Goal: Check status: Check status

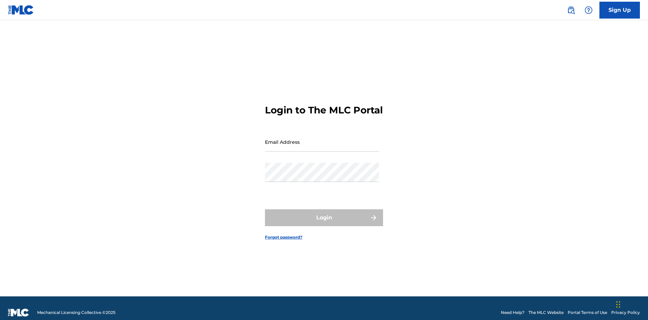
scroll to position [9, 0]
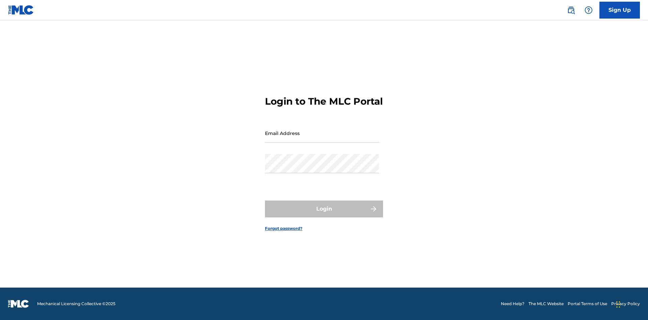
click at [322, 139] on input "Email Address" at bounding box center [322, 133] width 114 height 19
type input "[EMAIL_ADDRESS][DOMAIN_NAME]"
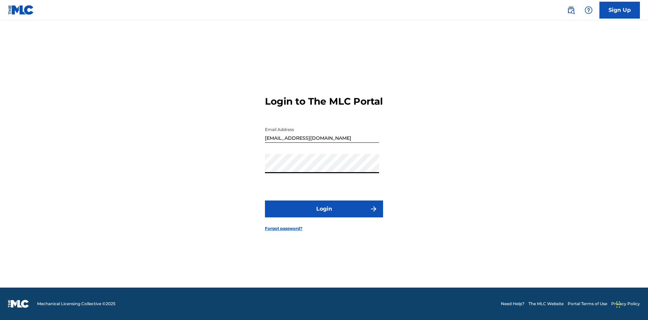
click at [324, 215] on button "Login" at bounding box center [324, 209] width 118 height 17
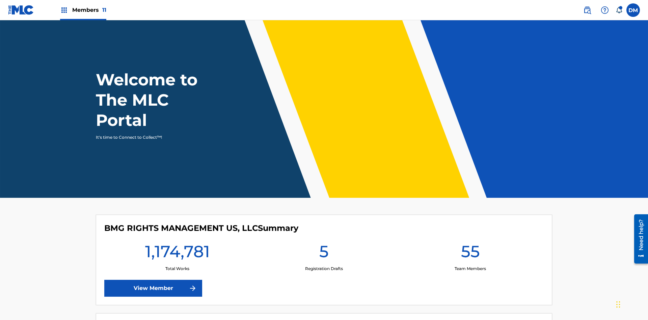
click at [83, 10] on span "Members 11" at bounding box center [89, 10] width 34 height 8
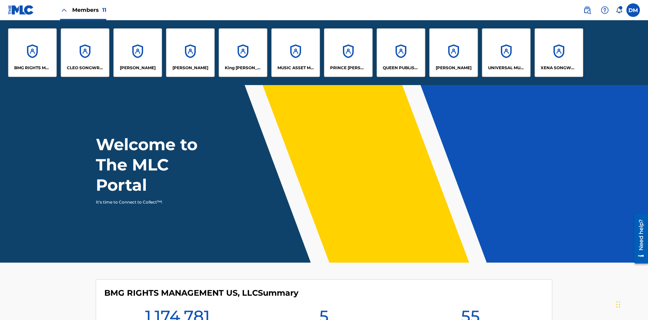
scroll to position [24, 0]
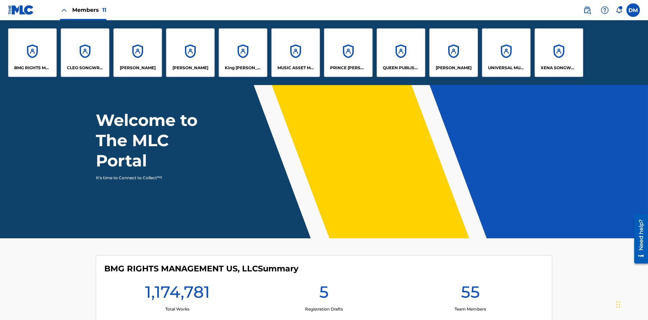
click at [506, 68] on p "UNIVERSAL MUSIC PUB GROUP" at bounding box center [506, 68] width 37 height 6
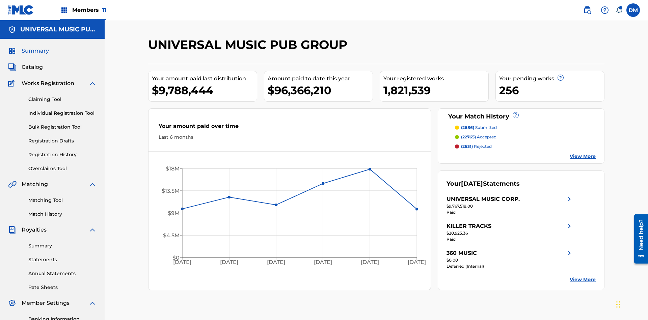
scroll to position [99, 0]
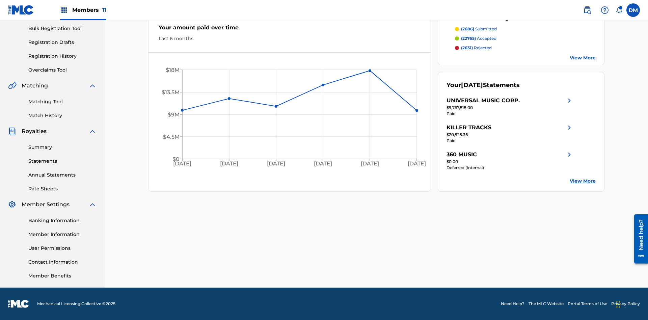
click at [62, 56] on link "Registration History" at bounding box center [62, 56] width 68 height 7
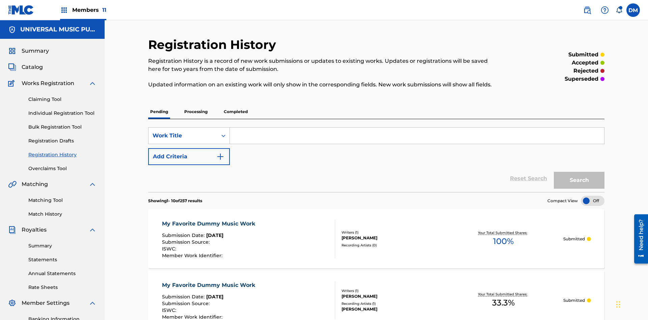
scroll to position [64, 0]
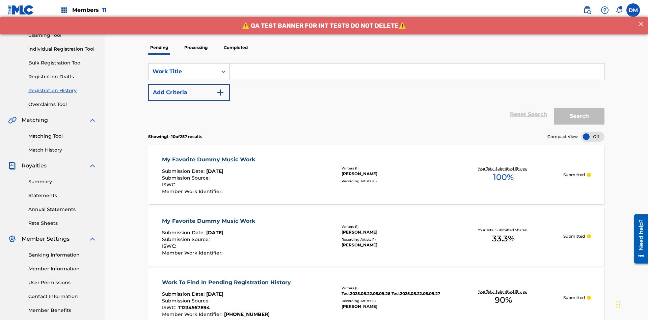
click at [236, 48] on p "Completed" at bounding box center [236, 48] width 28 height 14
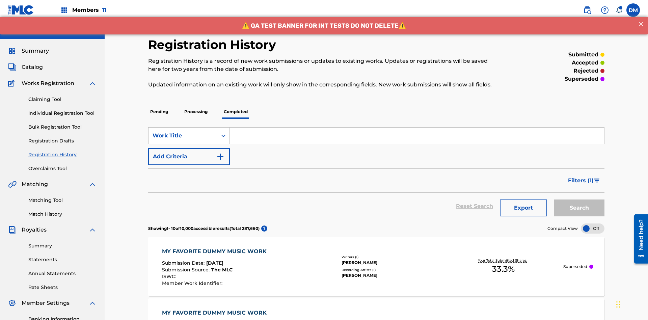
scroll to position [91, 0]
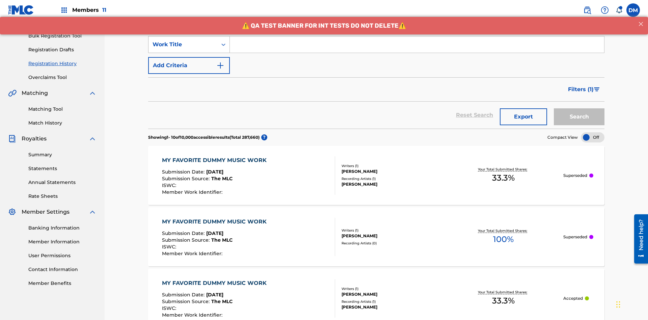
click at [183, 45] on div "Work Title" at bounding box center [183, 45] width 61 height 8
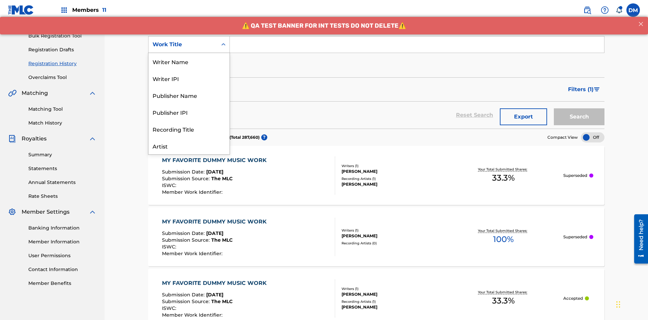
scroll to position [34, 0]
click at [189, 146] on div "Work Title" at bounding box center [189, 145] width 81 height 17
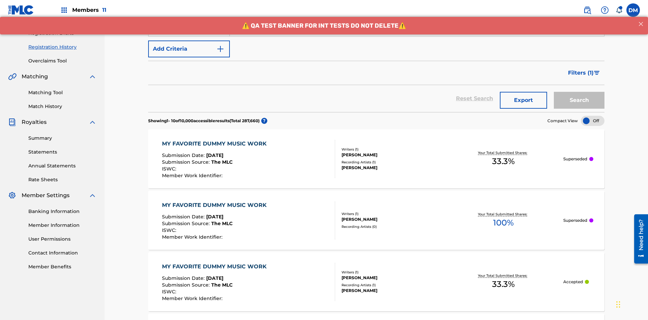
click at [189, 49] on button "Add Criteria" at bounding box center [189, 49] width 82 height 17
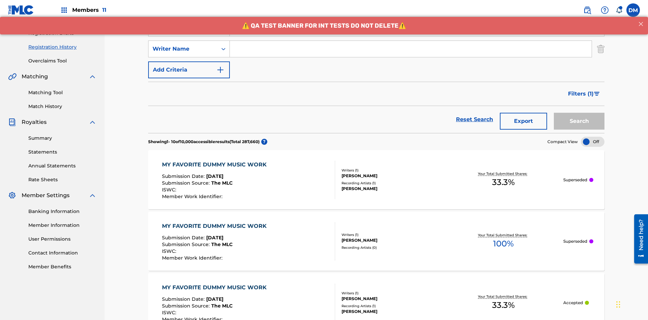
scroll to position [112, 0]
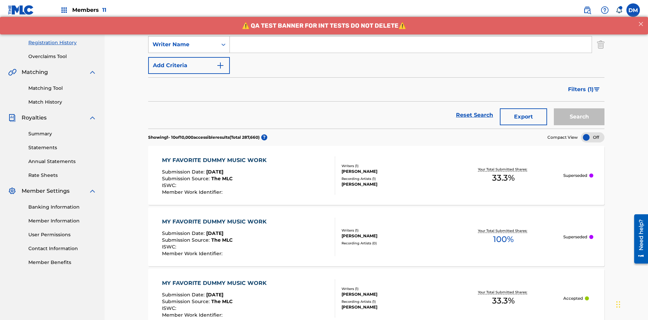
click at [183, 45] on div "Writer Name" at bounding box center [183, 45] width 61 height 8
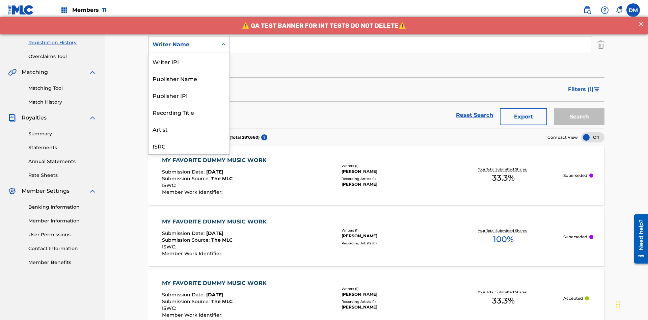
scroll to position [17, 0]
click at [189, 95] on div "Recording Title" at bounding box center [189, 95] width 81 height 17
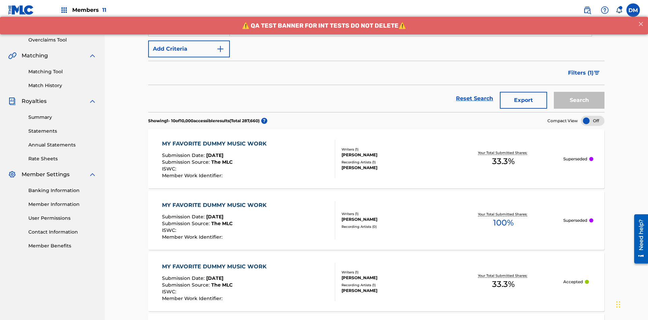
click at [189, 49] on button "Add Criteria" at bounding box center [189, 49] width 82 height 17
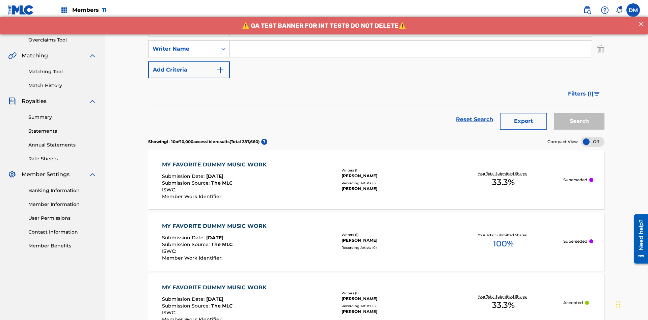
scroll to position [133, 0]
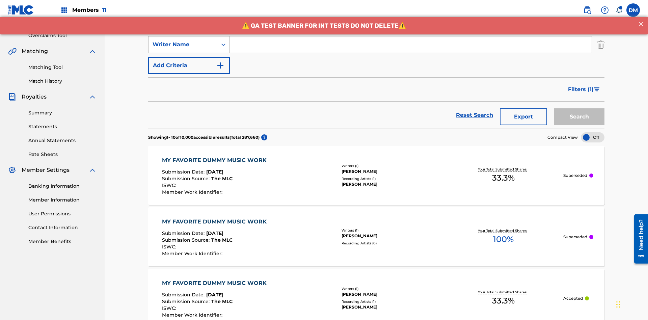
click at [183, 45] on div "Writer Name" at bounding box center [183, 45] width 61 height 8
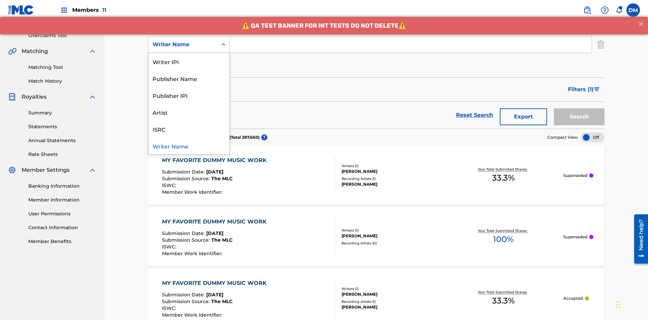
click at [189, 129] on div "ISRC" at bounding box center [189, 129] width 81 height 17
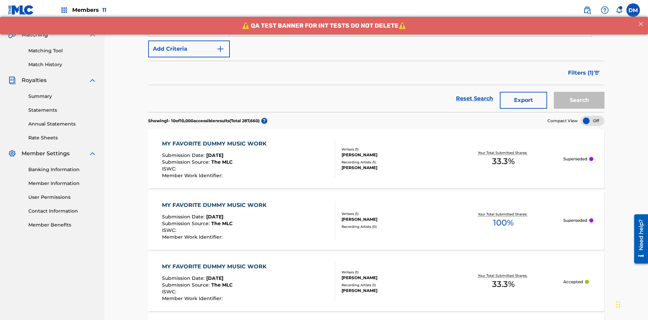
click at [189, 49] on button "Add Criteria" at bounding box center [189, 49] width 82 height 17
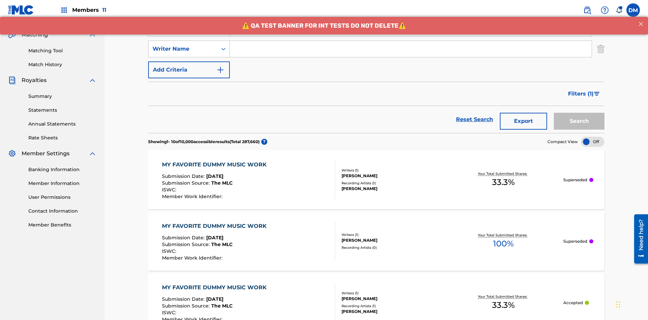
scroll to position [154, 0]
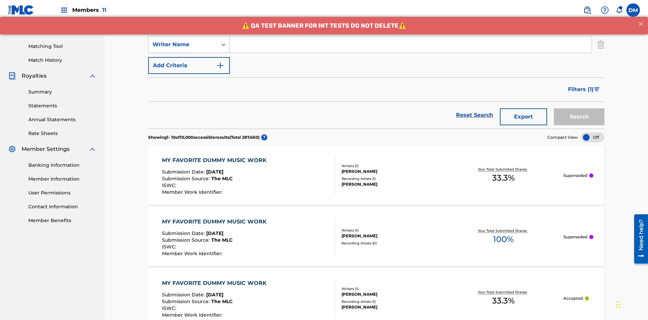
click at [183, 45] on div "Writer Name" at bounding box center [183, 45] width 61 height 8
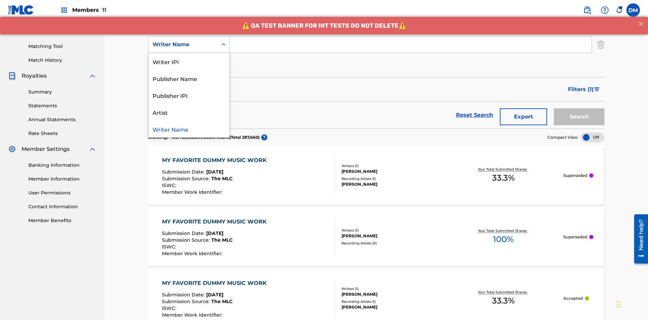
click at [189, 129] on div "Writer Name" at bounding box center [189, 129] width 81 height 17
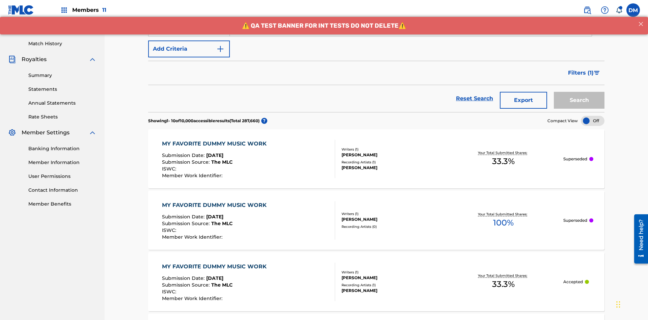
click at [189, 49] on button "Add Criteria" at bounding box center [189, 49] width 82 height 17
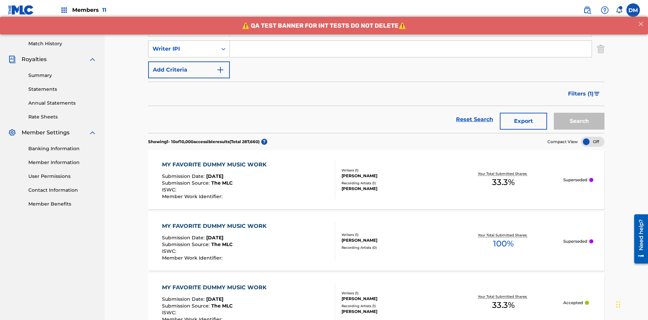
scroll to position [175, 0]
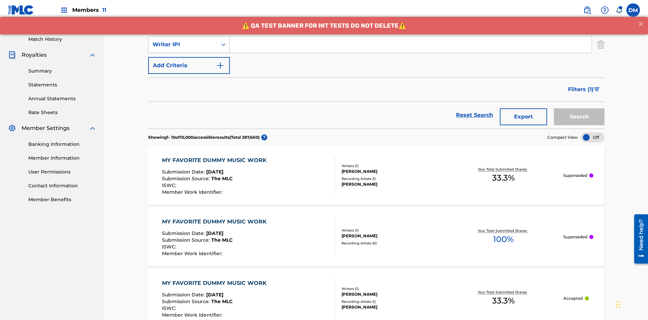
click at [183, 45] on div "Writer IPI" at bounding box center [183, 45] width 61 height 8
click at [189, 61] on div "Publisher Name" at bounding box center [189, 61] width 81 height 17
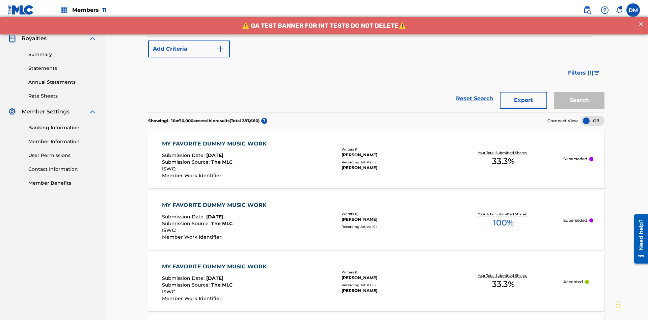
click at [189, 49] on button "Add Criteria" at bounding box center [189, 49] width 82 height 17
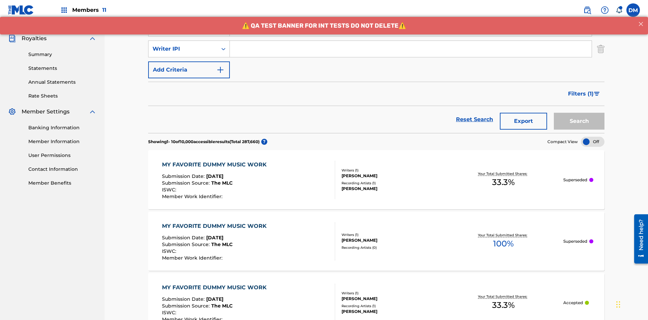
scroll to position [196, 0]
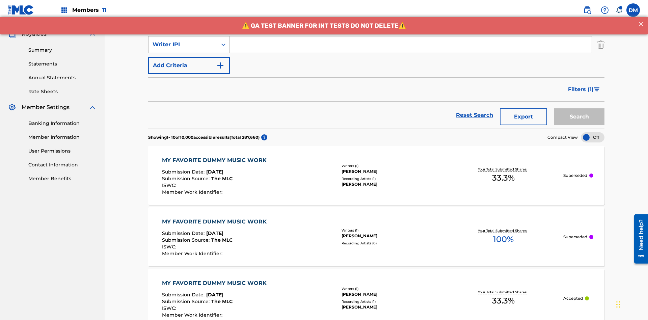
click at [183, 45] on div "Writer IPI" at bounding box center [183, 45] width 61 height 8
click at [189, 61] on div "Publisher IPI" at bounding box center [189, 61] width 81 height 17
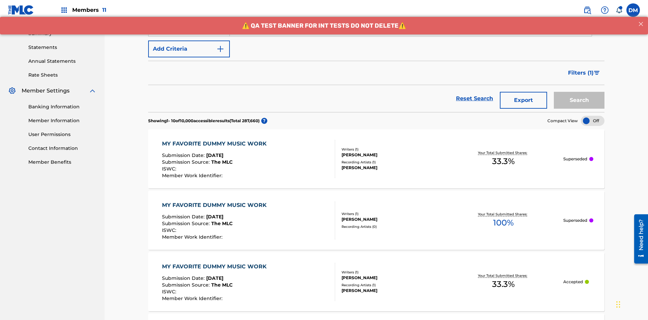
click at [189, 49] on button "Add Criteria" at bounding box center [189, 49] width 82 height 17
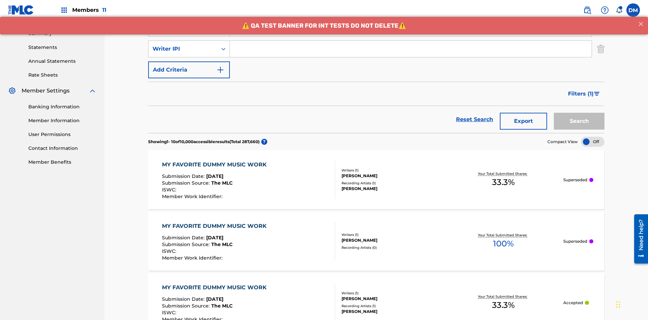
scroll to position [217, 0]
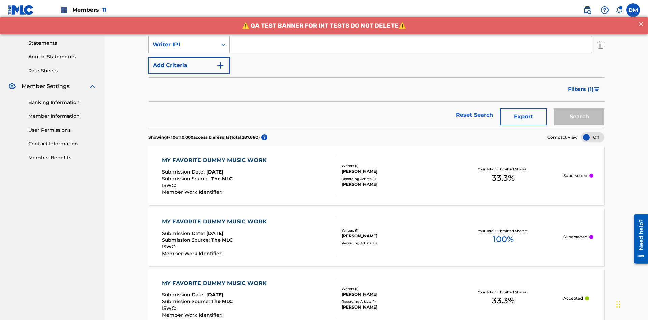
click at [183, 45] on div "Writer IPI" at bounding box center [183, 45] width 61 height 8
click at [189, 61] on div "Artist" at bounding box center [189, 61] width 81 height 17
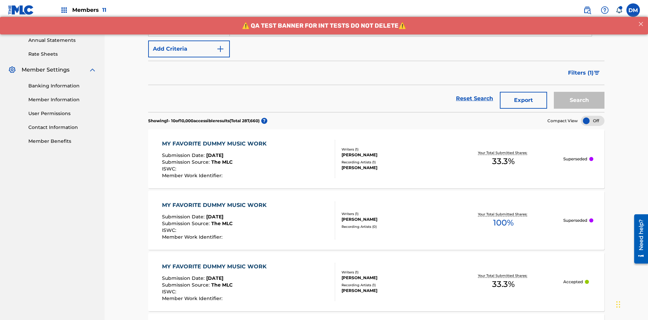
click at [189, 49] on button "Add Criteria" at bounding box center [189, 49] width 82 height 17
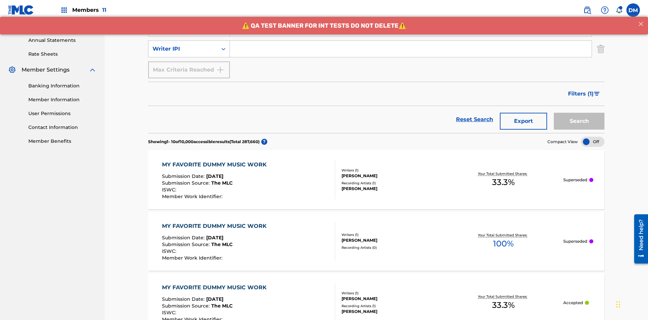
scroll to position [238, 0]
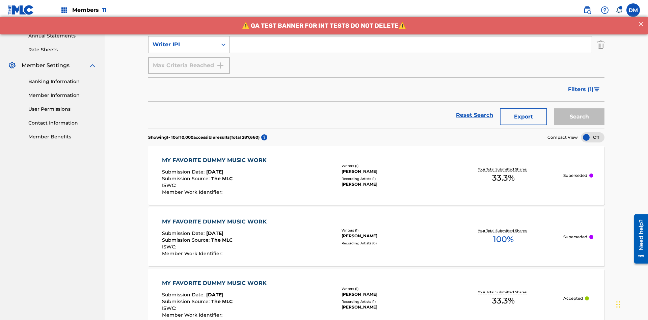
click at [183, 45] on div "Writer IPI" at bounding box center [183, 45] width 61 height 8
click at [189, 61] on div "Writer IPI" at bounding box center [189, 61] width 81 height 17
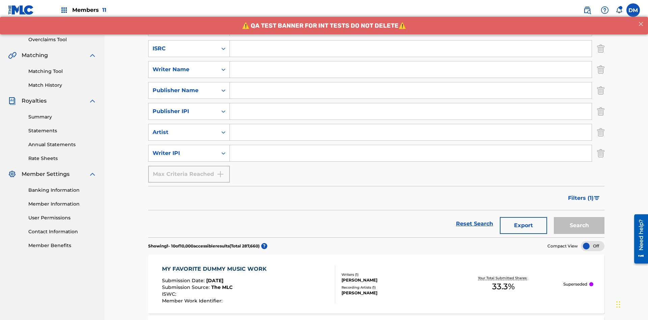
click at [411, 49] on input "Search Form" at bounding box center [411, 49] width 362 height 16
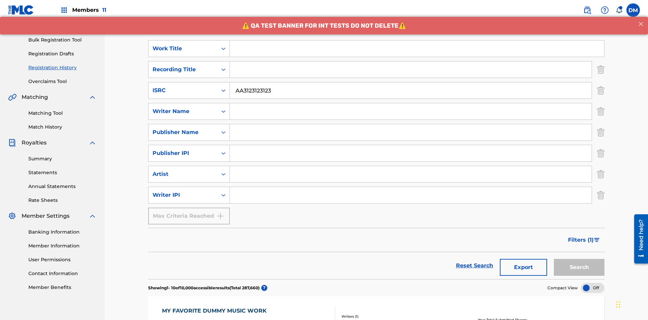
type input "AA3123123123"
click at [417, 49] on input "Search Form" at bounding box center [417, 49] width 375 height 16
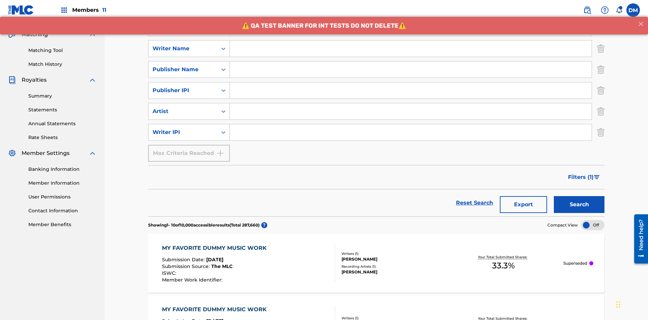
type input "MY FAVORITE DUMMY MUSIC WORK"
click at [411, 49] on input "Search Form" at bounding box center [411, 49] width 362 height 16
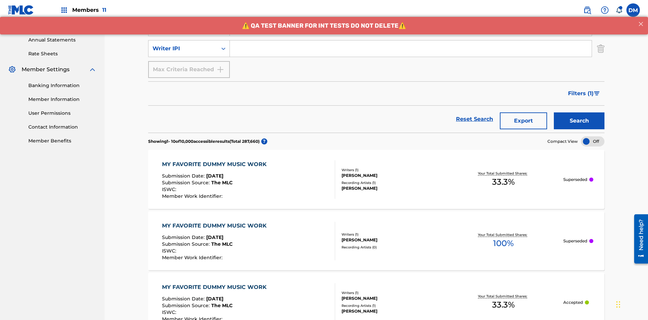
type input "BERKOWITZ"
click at [411, 49] on input "Search Form" at bounding box center [411, 49] width 362 height 16
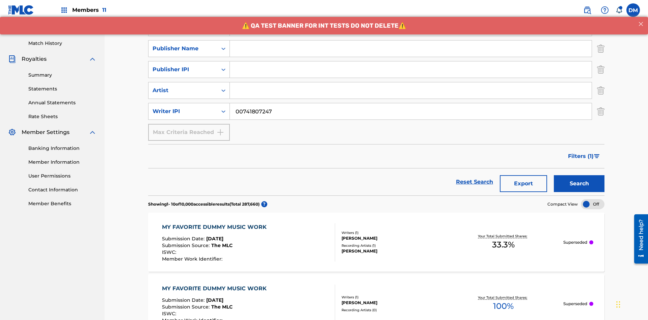
type input "00741807247"
click at [411, 49] on input "Search Form" at bounding box center [411, 49] width 362 height 16
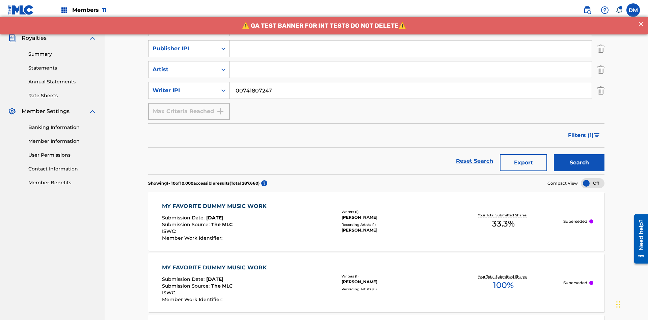
type input "CALACA"
click at [411, 49] on input "Search Form" at bounding box center [411, 49] width 362 height 16
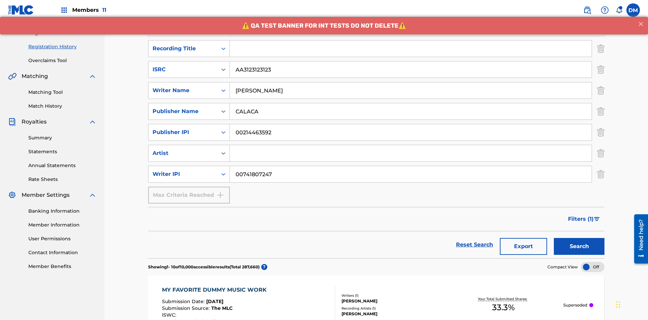
type input "00214463592"
click at [411, 49] on input "Search Form" at bounding box center [411, 49] width 362 height 16
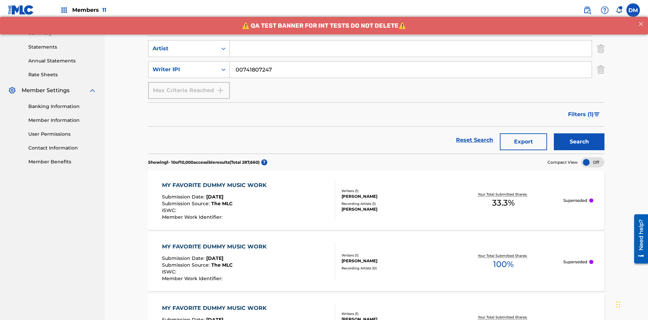
type input "Best Song Ever"
click at [411, 49] on input "Search Form" at bounding box center [411, 49] width 362 height 16
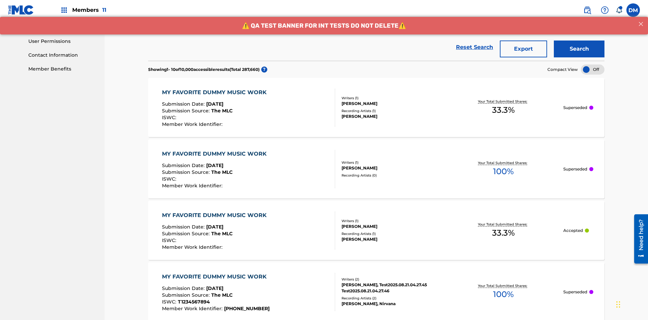
type input "Joe Lewis"
click at [579, 49] on button "Search" at bounding box center [579, 49] width 51 height 17
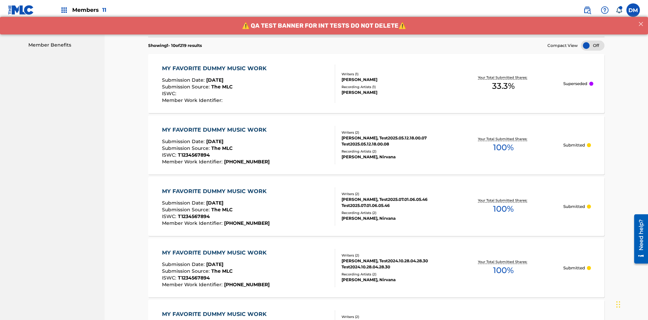
scroll to position [353, 0]
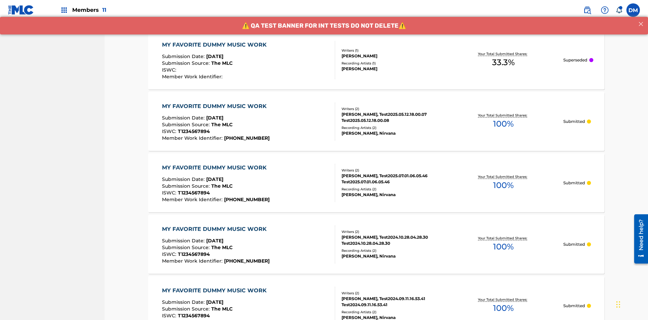
click at [215, 45] on div "MY FAVORITE DUMMY MUSIC WORK" at bounding box center [216, 45] width 108 height 8
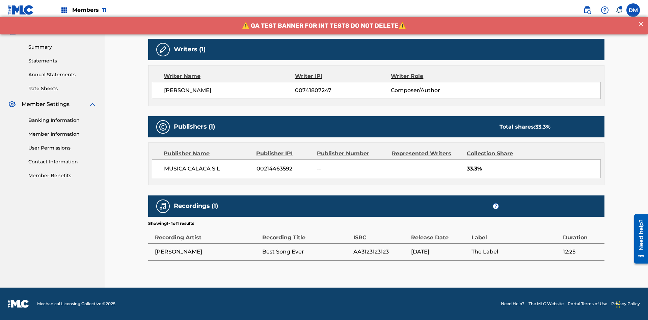
scroll to position [48, 0]
